Goal: Task Accomplishment & Management: Use online tool/utility

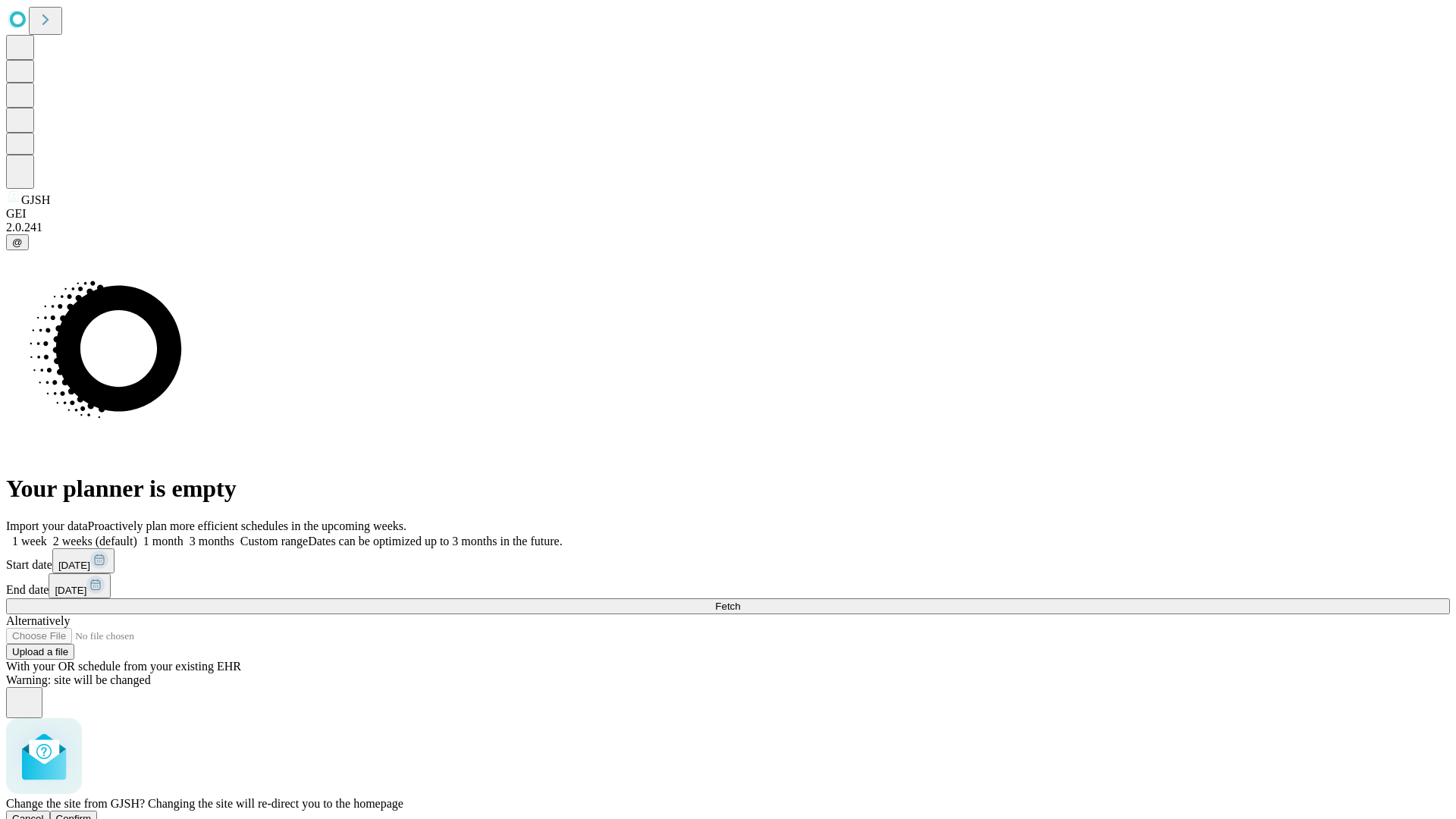
click at [92, 813] on span "Confirm" at bounding box center [74, 819] width 35 height 11
click at [137, 535] on label "2 weeks (default)" at bounding box center [92, 541] width 91 height 13
click at [740, 601] on span "Fetch" at bounding box center [728, 607] width 25 height 11
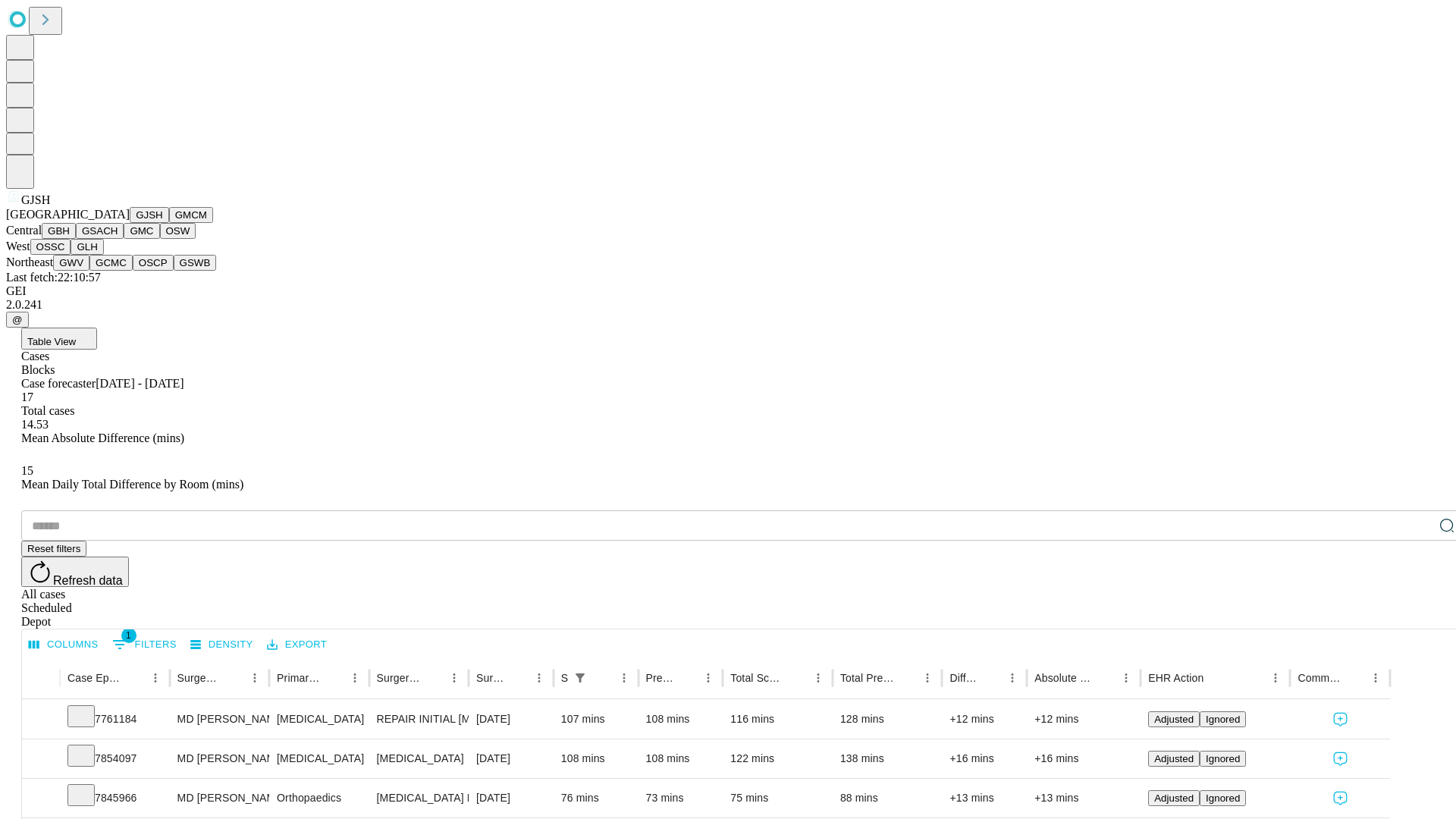
click at [169, 223] on button "GMCM" at bounding box center [191, 215] width 44 height 16
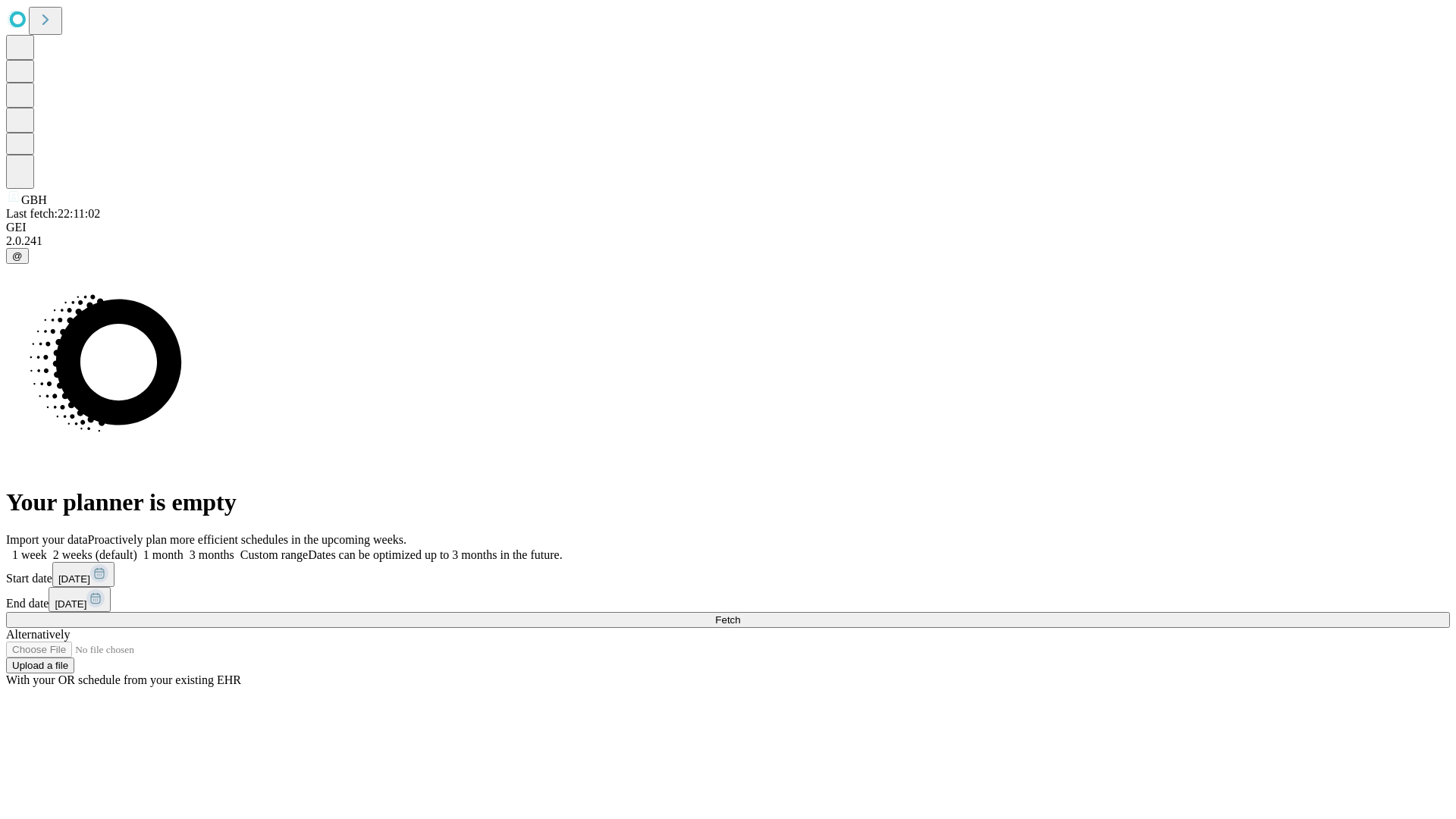
click at [137, 548] on label "2 weeks (default)" at bounding box center [92, 555] width 91 height 13
click at [740, 615] on span "Fetch" at bounding box center [728, 620] width 25 height 11
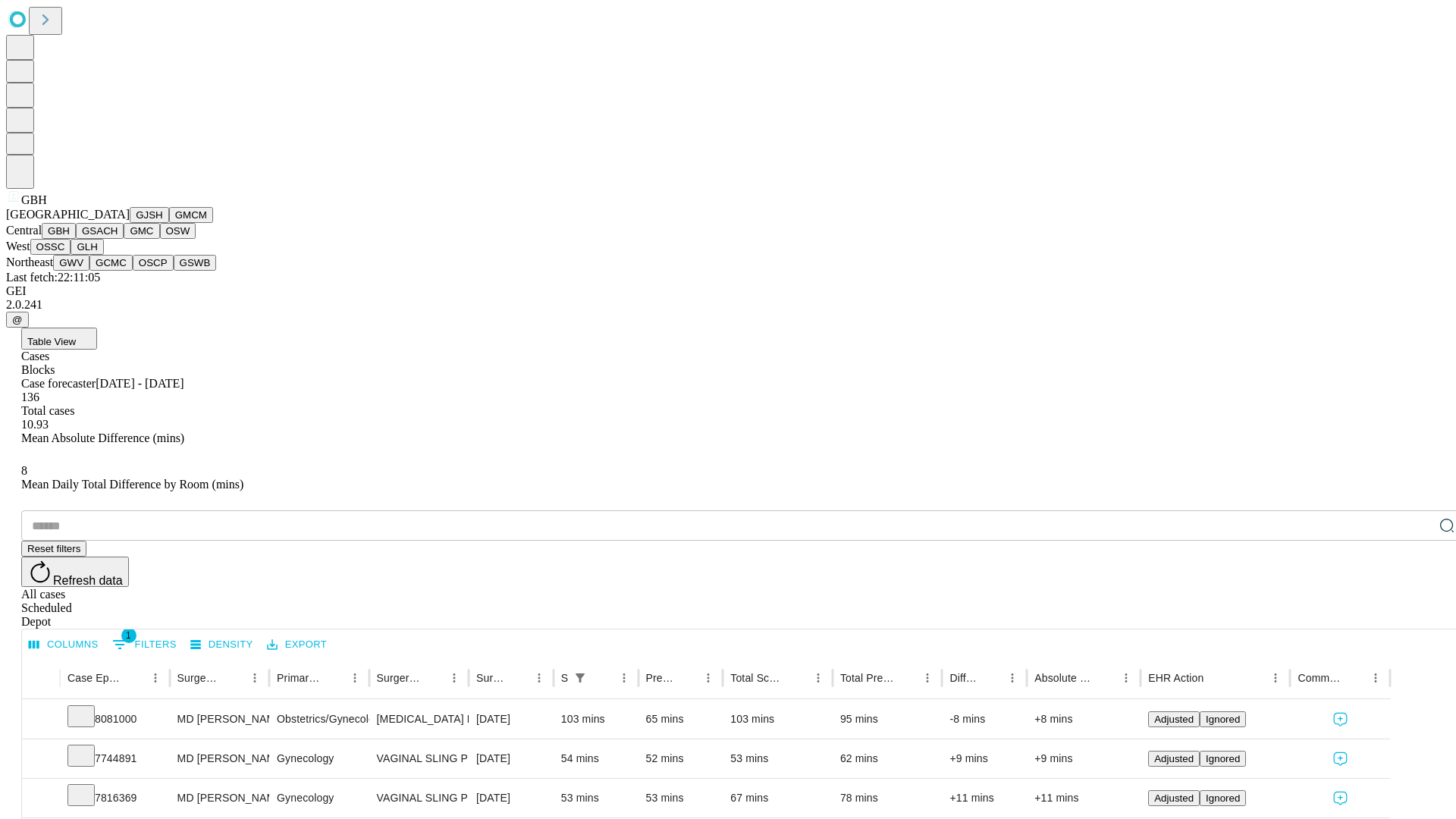
click at [118, 239] on button "GSACH" at bounding box center [100, 231] width 48 height 16
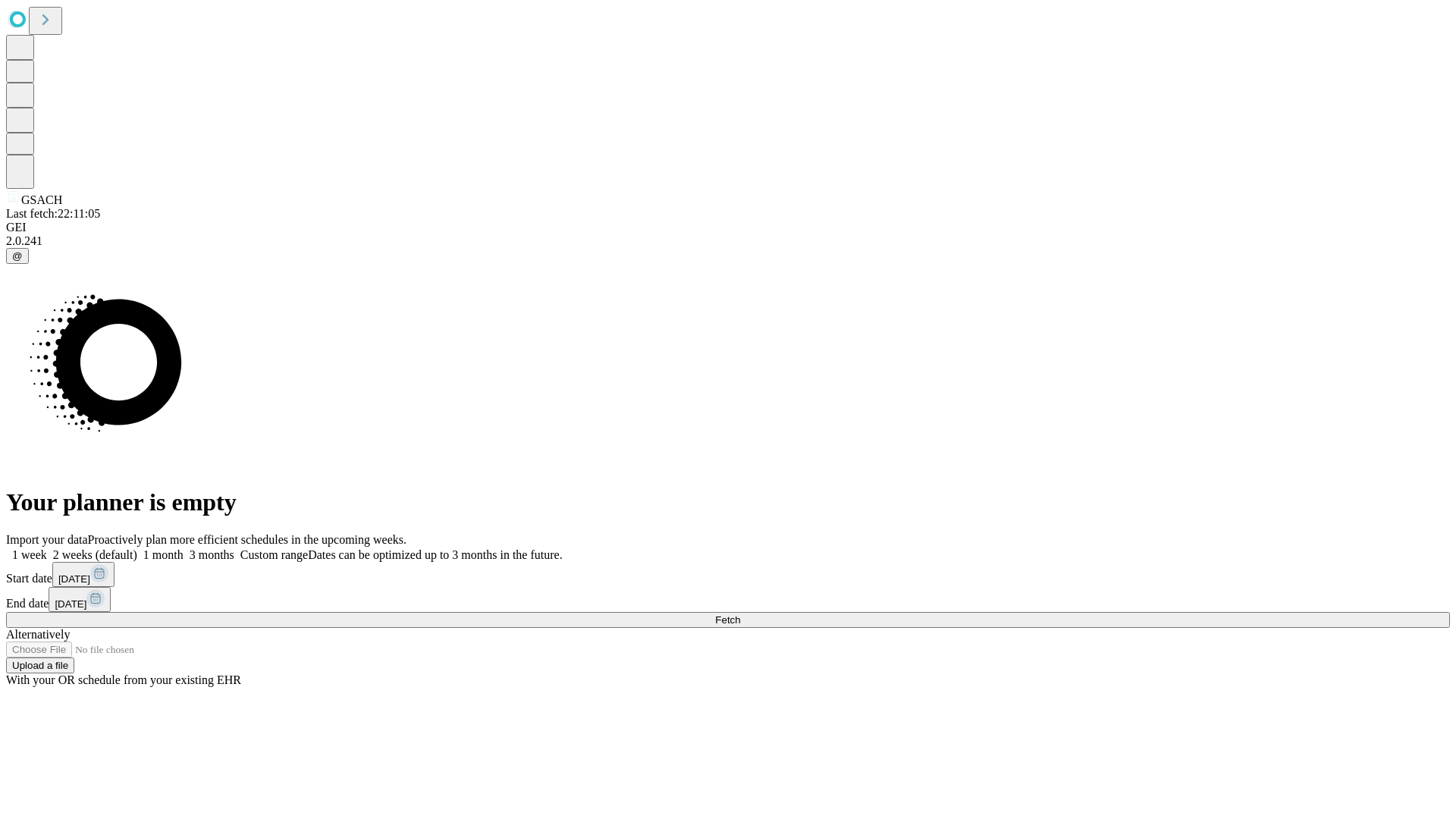
click at [137, 548] on label "2 weeks (default)" at bounding box center [92, 555] width 91 height 13
click at [740, 615] on span "Fetch" at bounding box center [728, 620] width 25 height 11
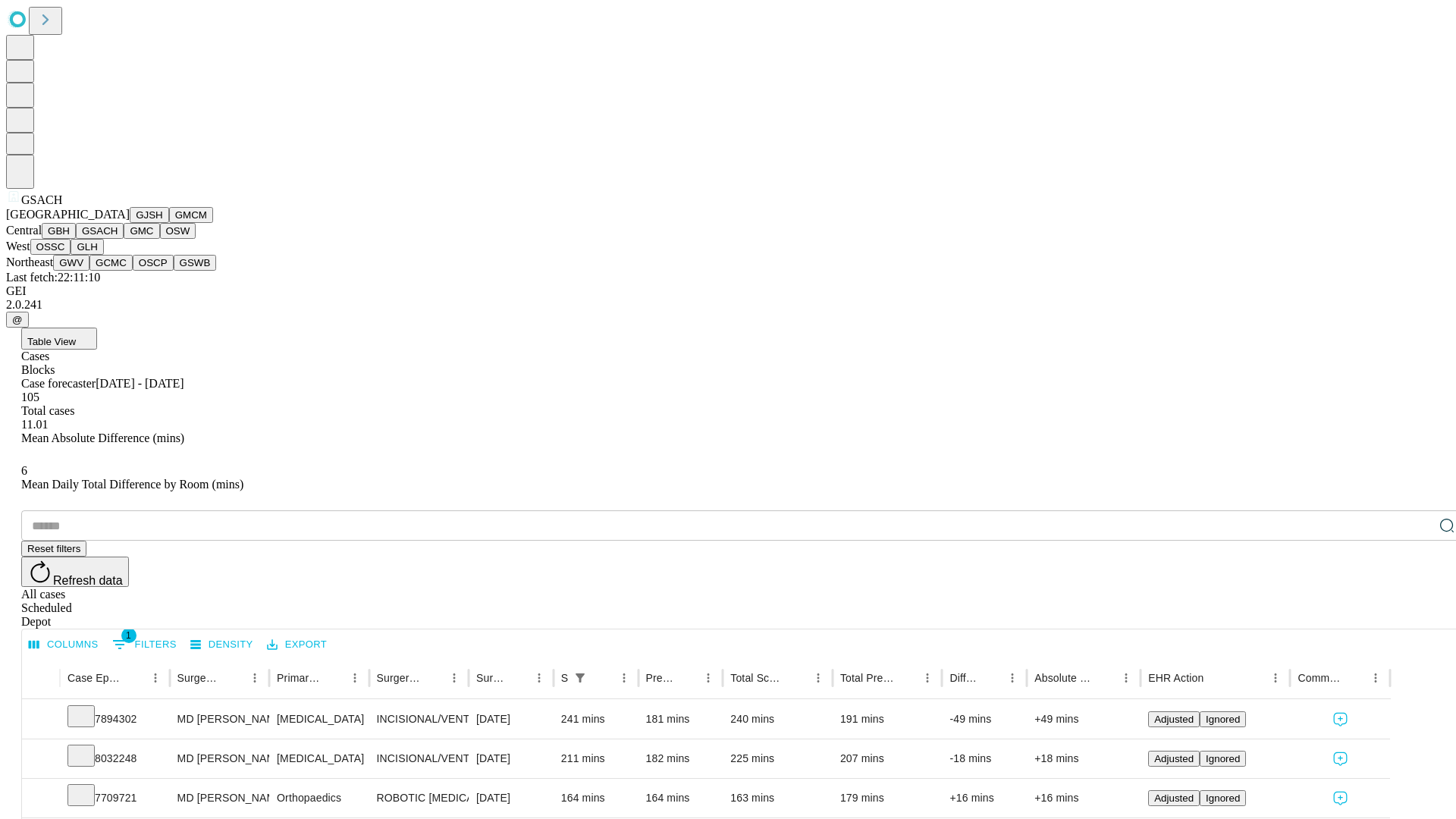
click at [123, 239] on button "GMC" at bounding box center [141, 231] width 35 height 16
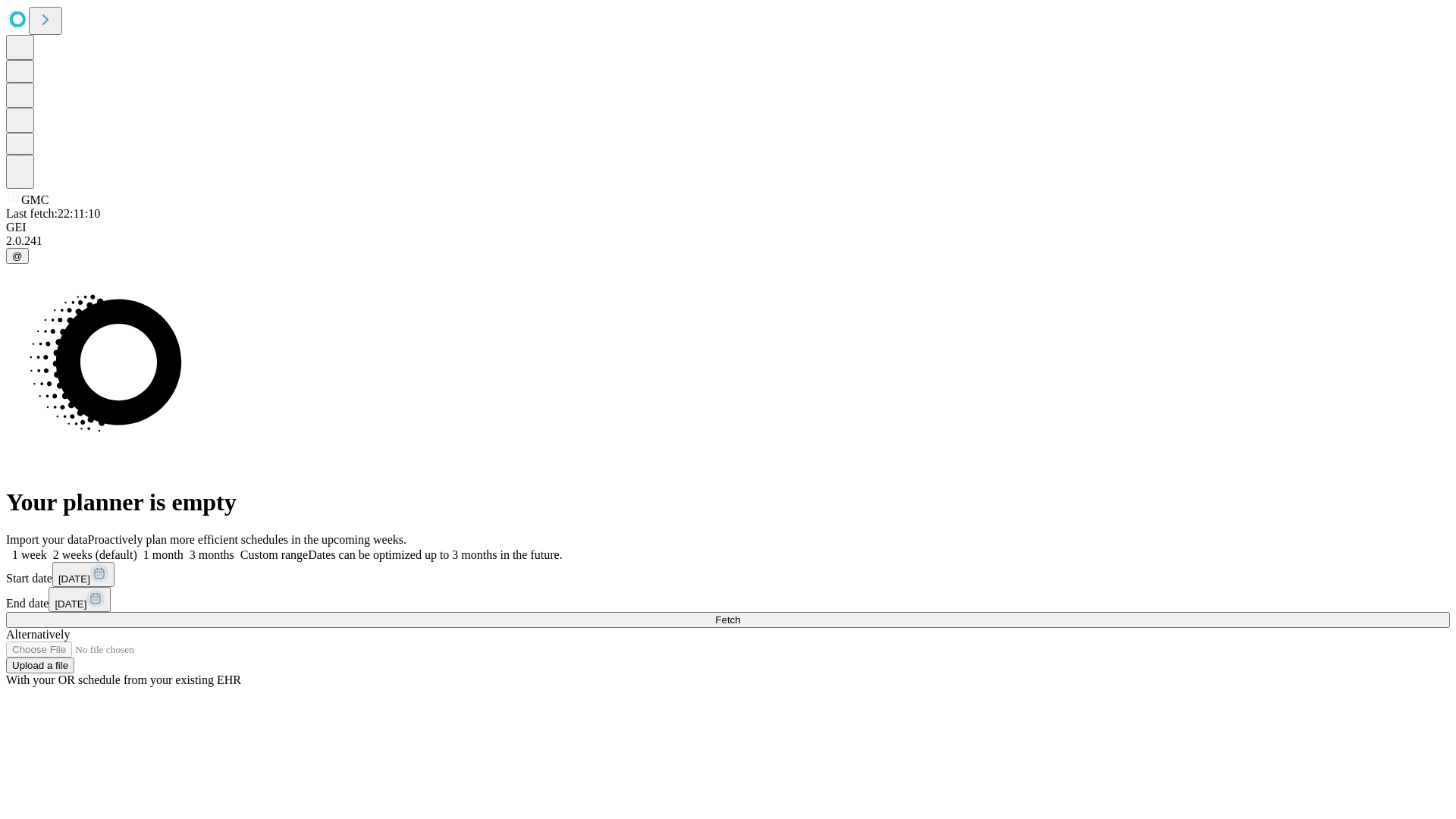
click at [137, 548] on label "2 weeks (default)" at bounding box center [92, 555] width 91 height 13
click at [740, 615] on span "Fetch" at bounding box center [728, 620] width 25 height 11
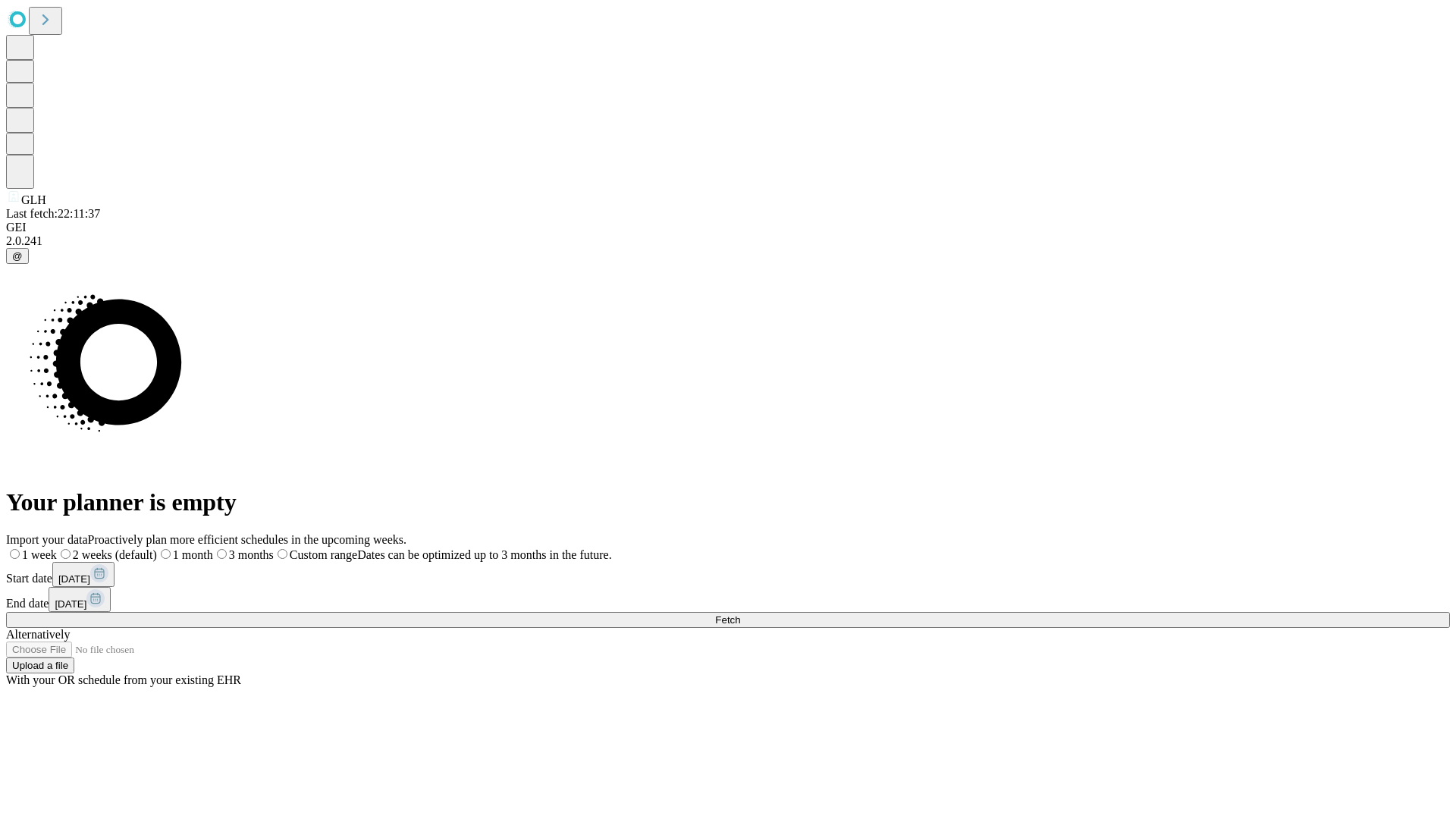
click at [740, 615] on span "Fetch" at bounding box center [728, 620] width 25 height 11
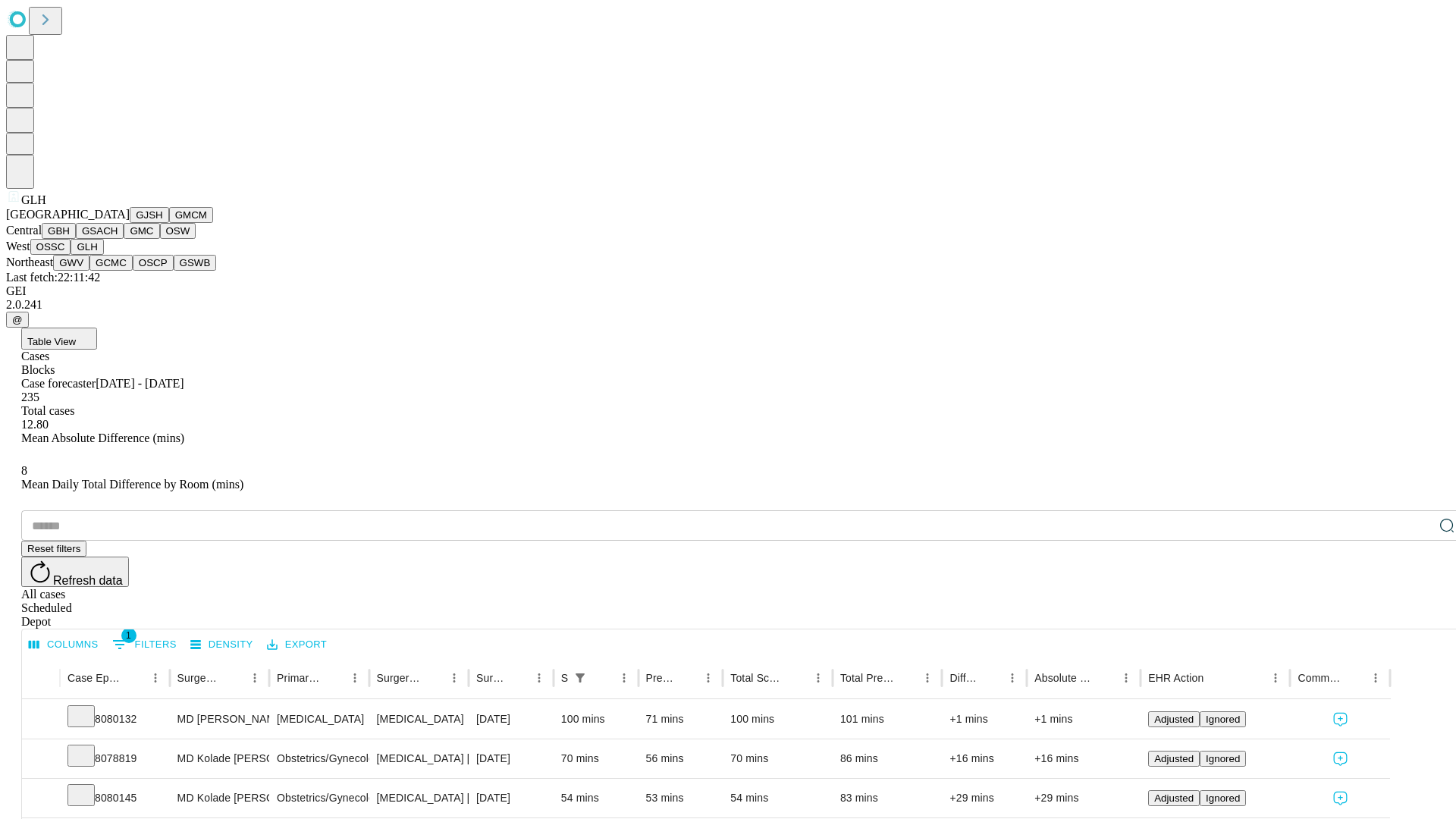
click at [90, 271] on button "GWV" at bounding box center [71, 263] width 36 height 16
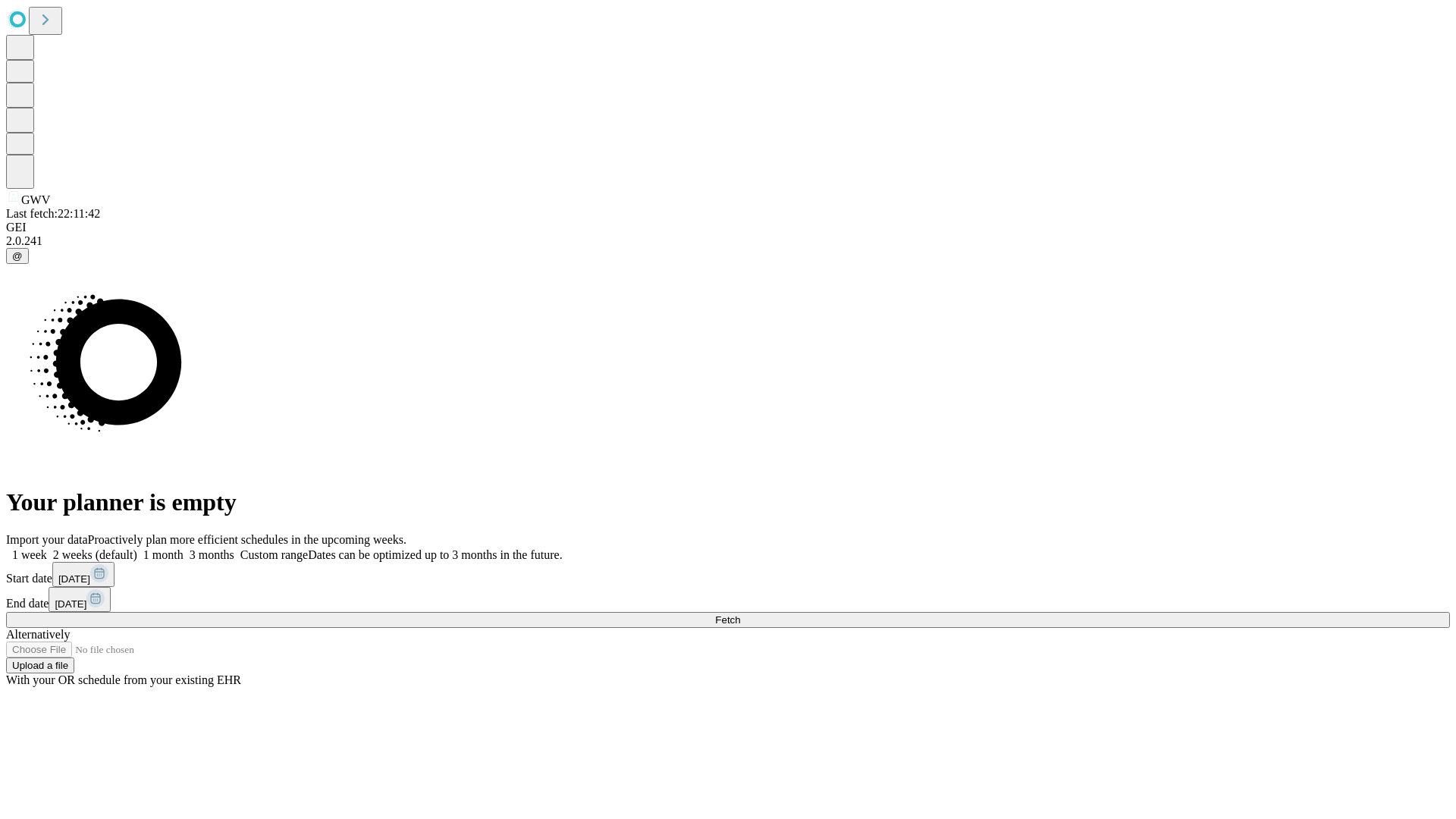
click at [137, 548] on label "2 weeks (default)" at bounding box center [92, 555] width 91 height 13
click at [740, 615] on span "Fetch" at bounding box center [728, 620] width 25 height 11
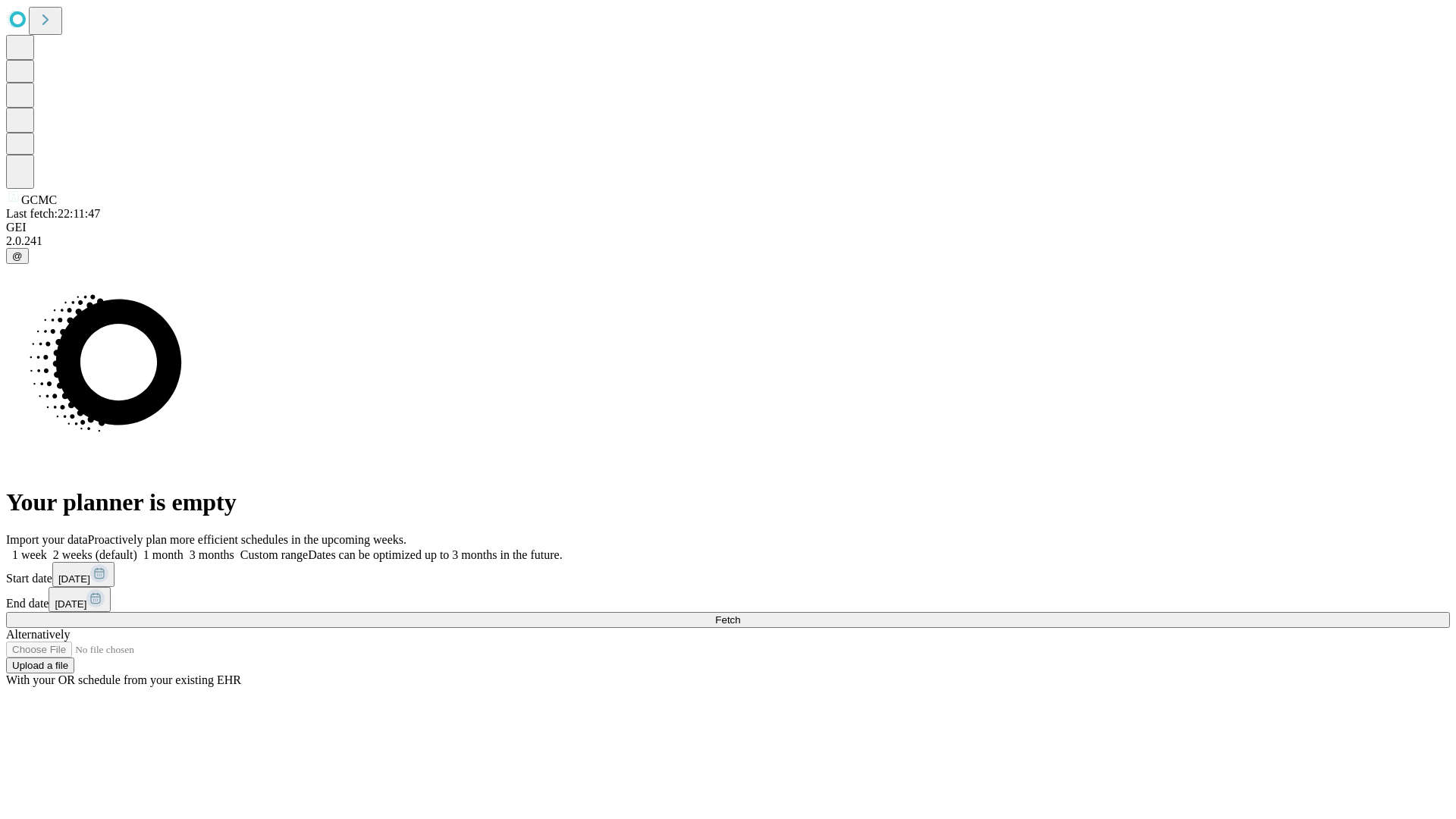
click at [740, 615] on span "Fetch" at bounding box center [728, 620] width 25 height 11
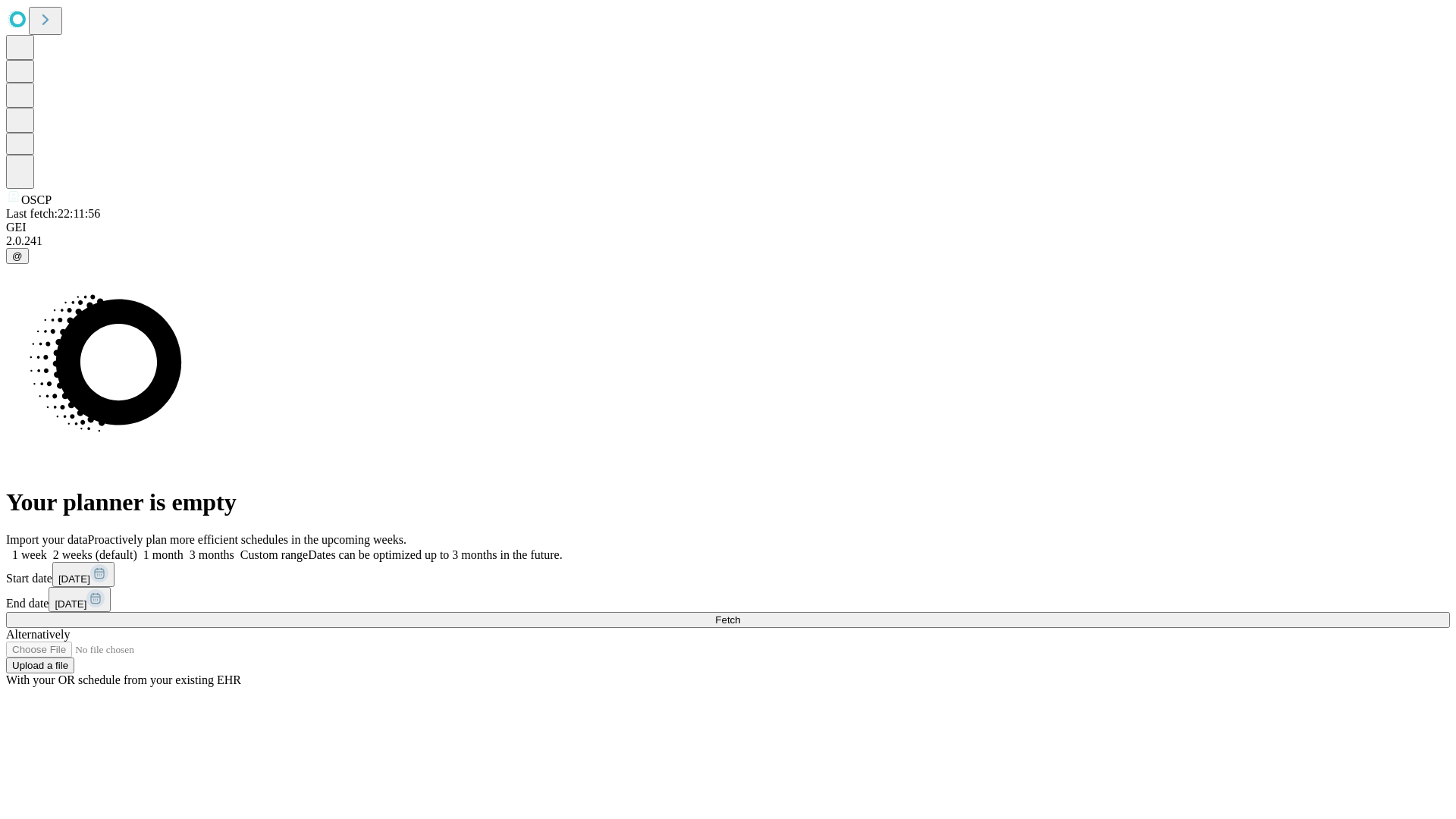
click at [137, 548] on label "2 weeks (default)" at bounding box center [92, 555] width 91 height 13
click at [740, 615] on span "Fetch" at bounding box center [728, 620] width 25 height 11
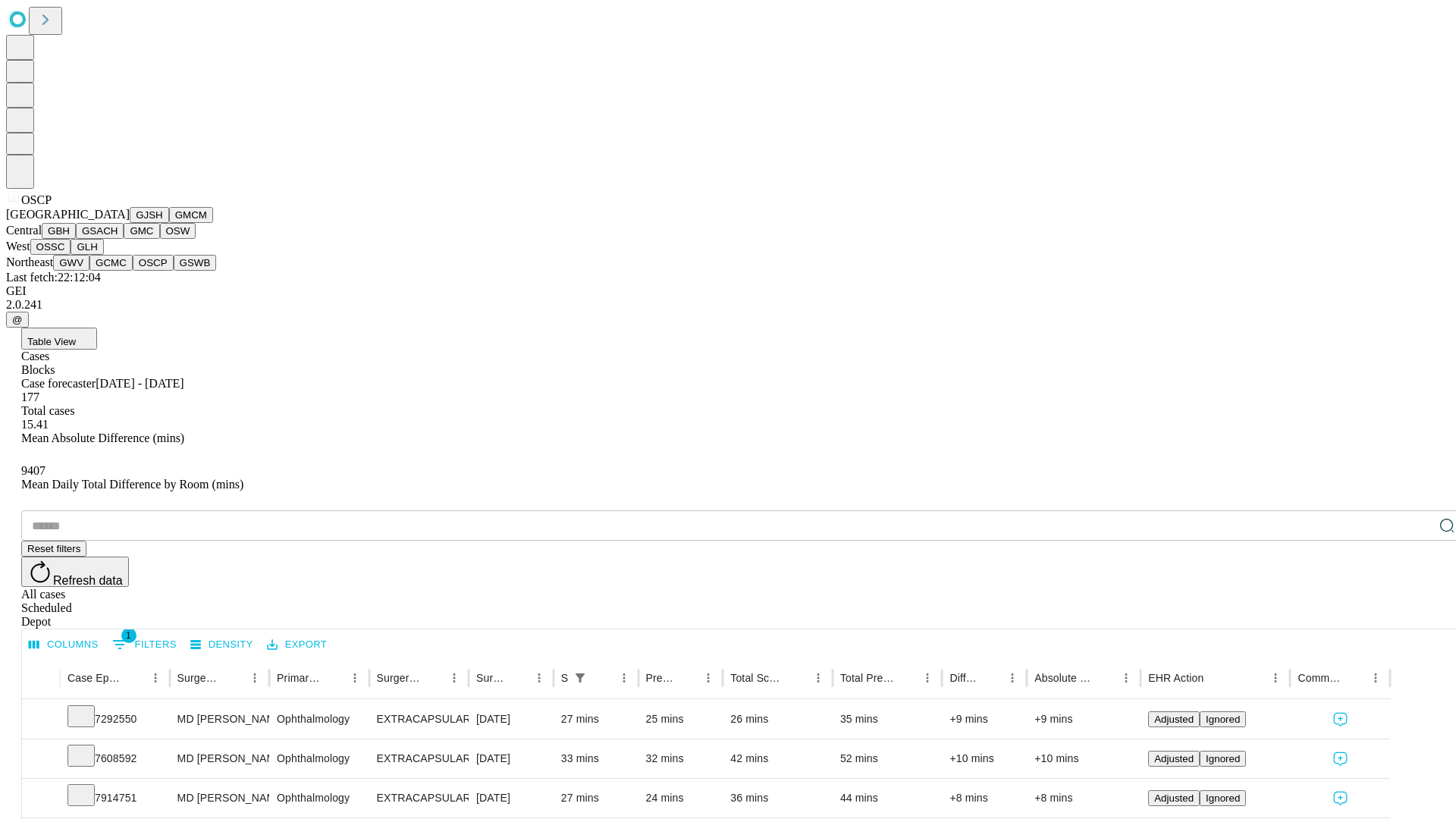
click at [174, 271] on button "GSWB" at bounding box center [196, 263] width 43 height 16
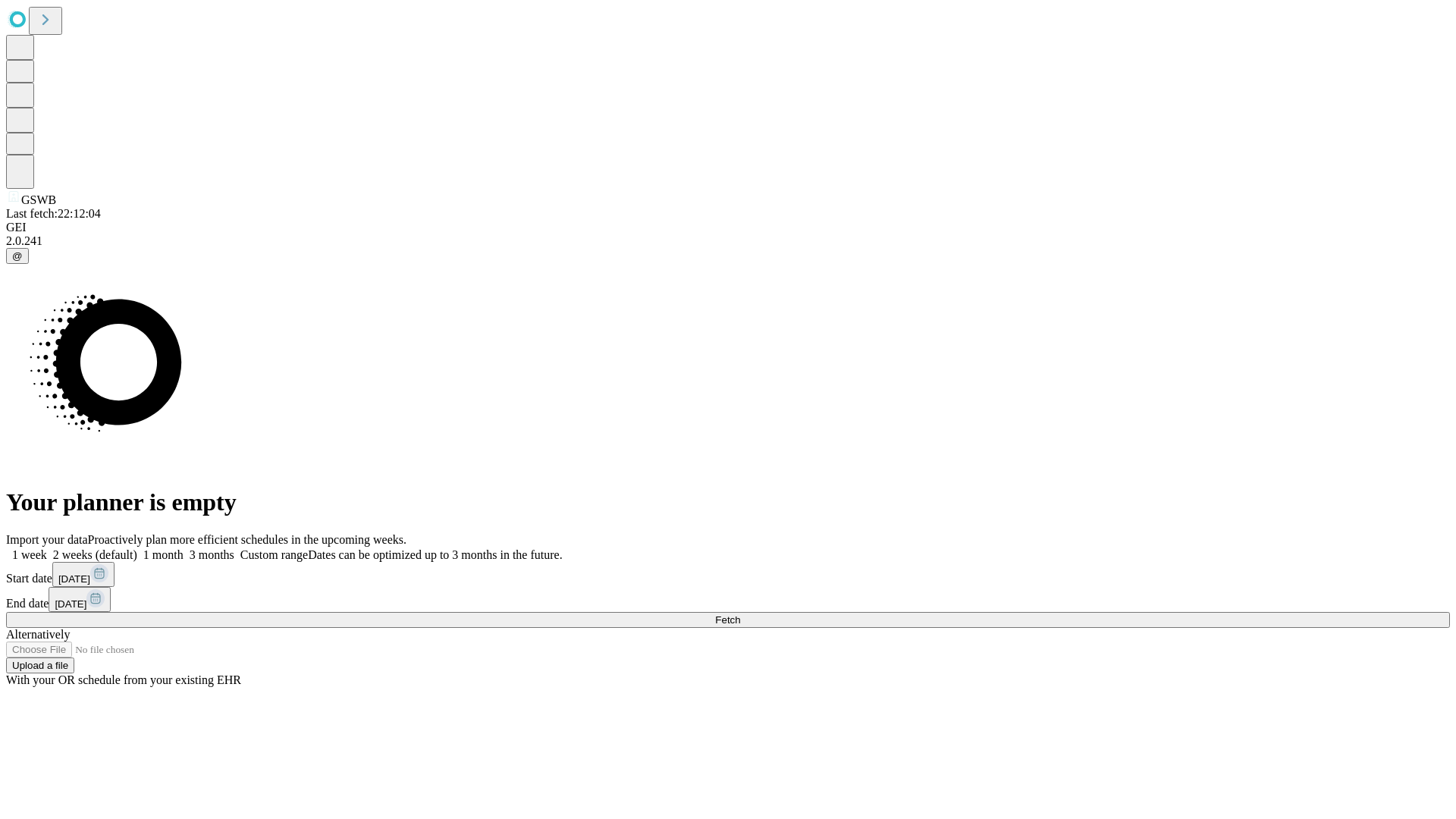
click at [137, 548] on label "2 weeks (default)" at bounding box center [92, 555] width 91 height 13
click at [740, 615] on span "Fetch" at bounding box center [728, 620] width 25 height 11
